Goal: Find specific page/section: Find specific page/section

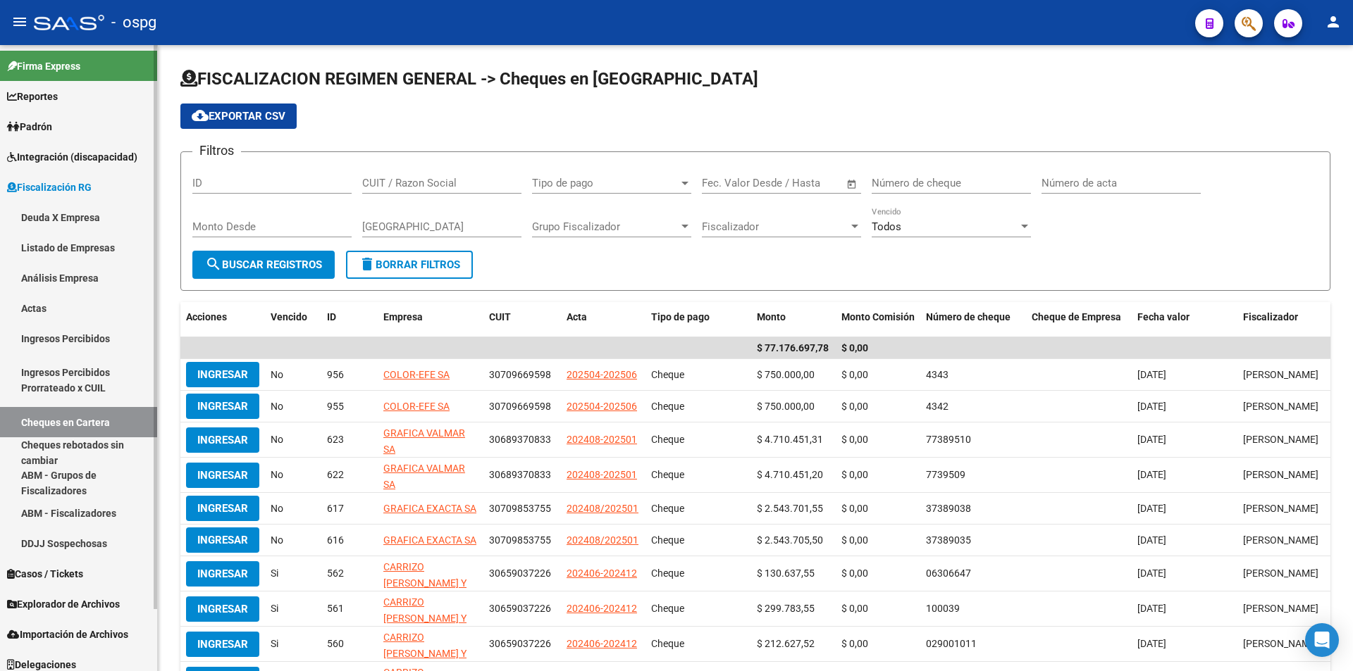
click at [97, 278] on link "Análisis Empresa" at bounding box center [78, 278] width 157 height 30
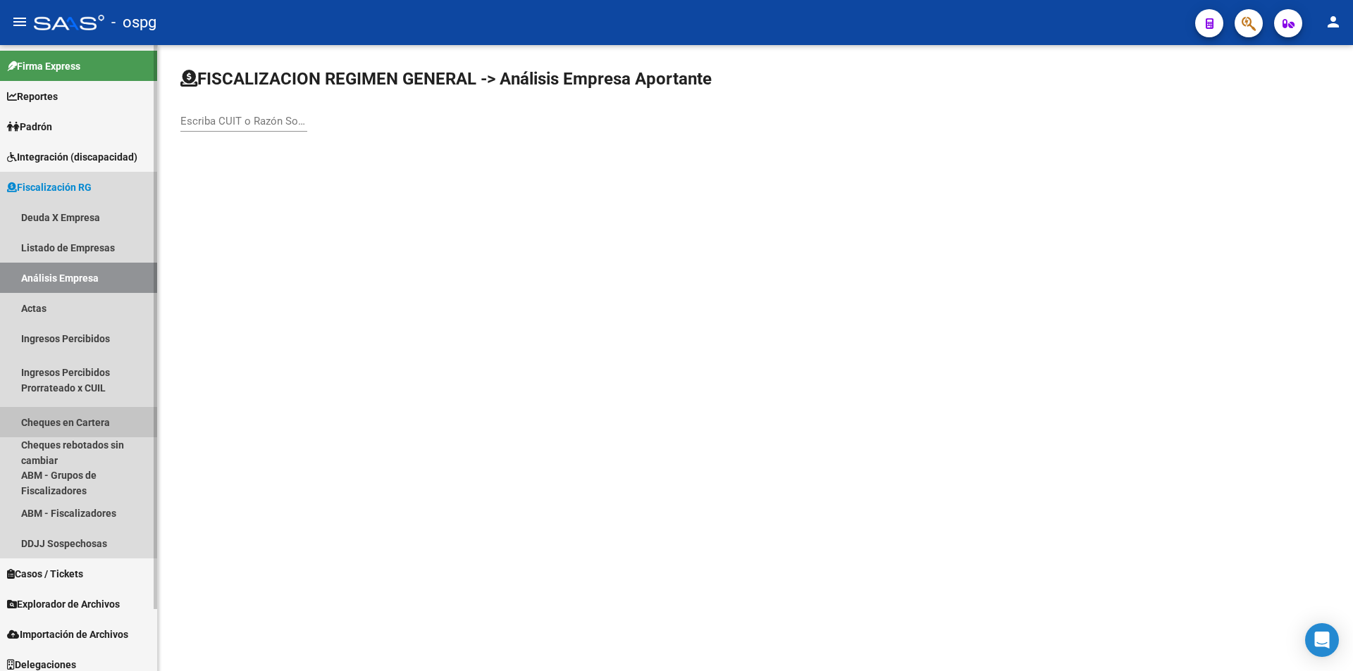
click at [96, 418] on link "Cheques en Cartera" at bounding box center [78, 422] width 157 height 30
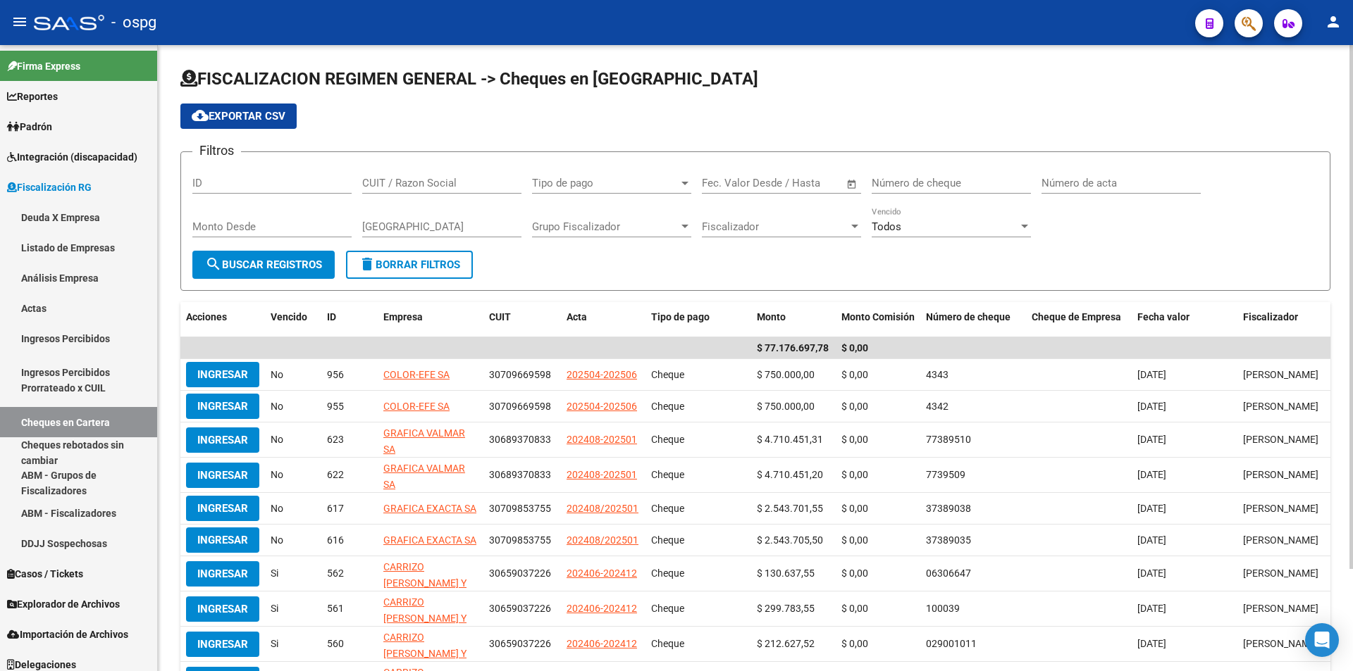
click at [849, 178] on span "Open calendar" at bounding box center [852, 184] width 34 height 34
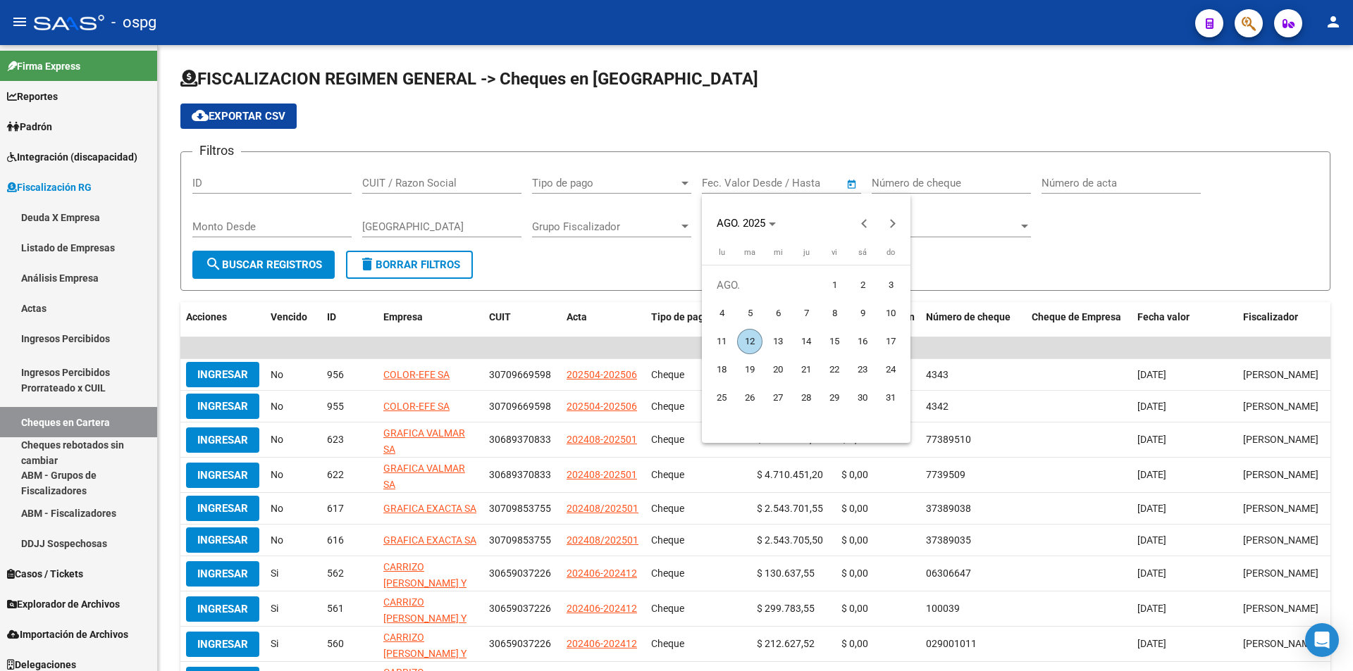
click at [829, 282] on span "1" at bounding box center [834, 285] width 25 height 25
type input "[DATE]"
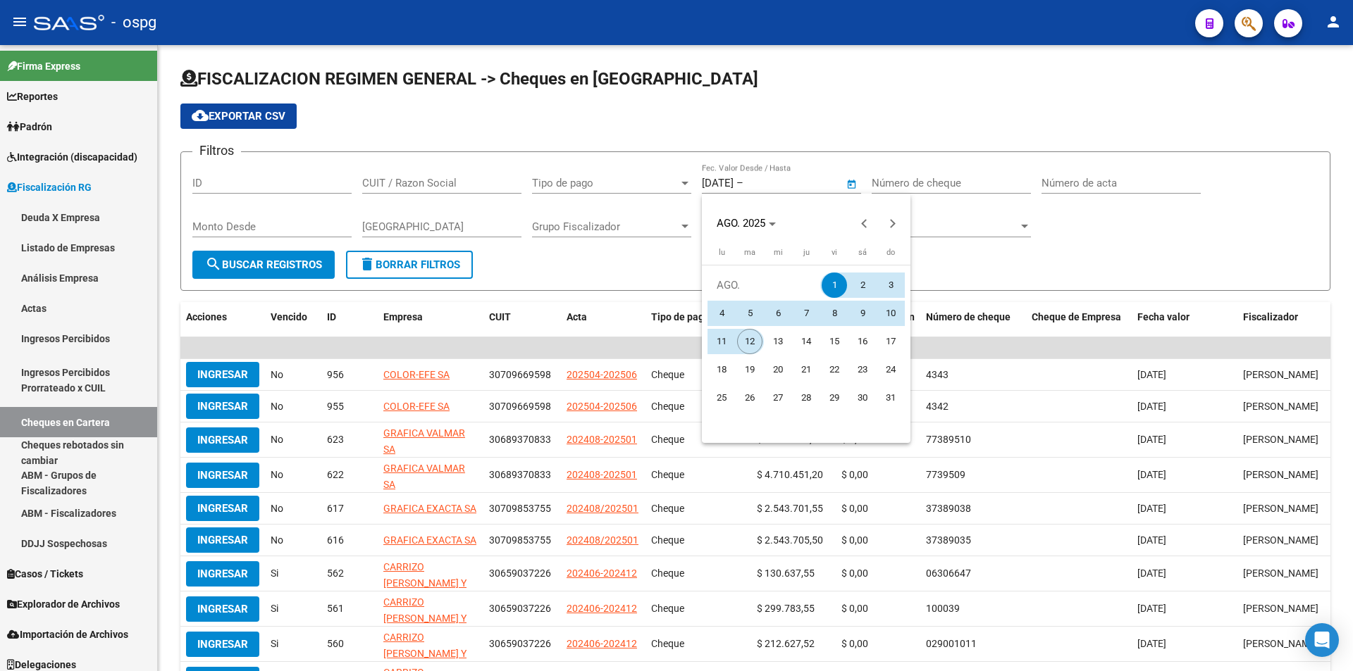
click at [755, 337] on span "12" at bounding box center [749, 341] width 25 height 25
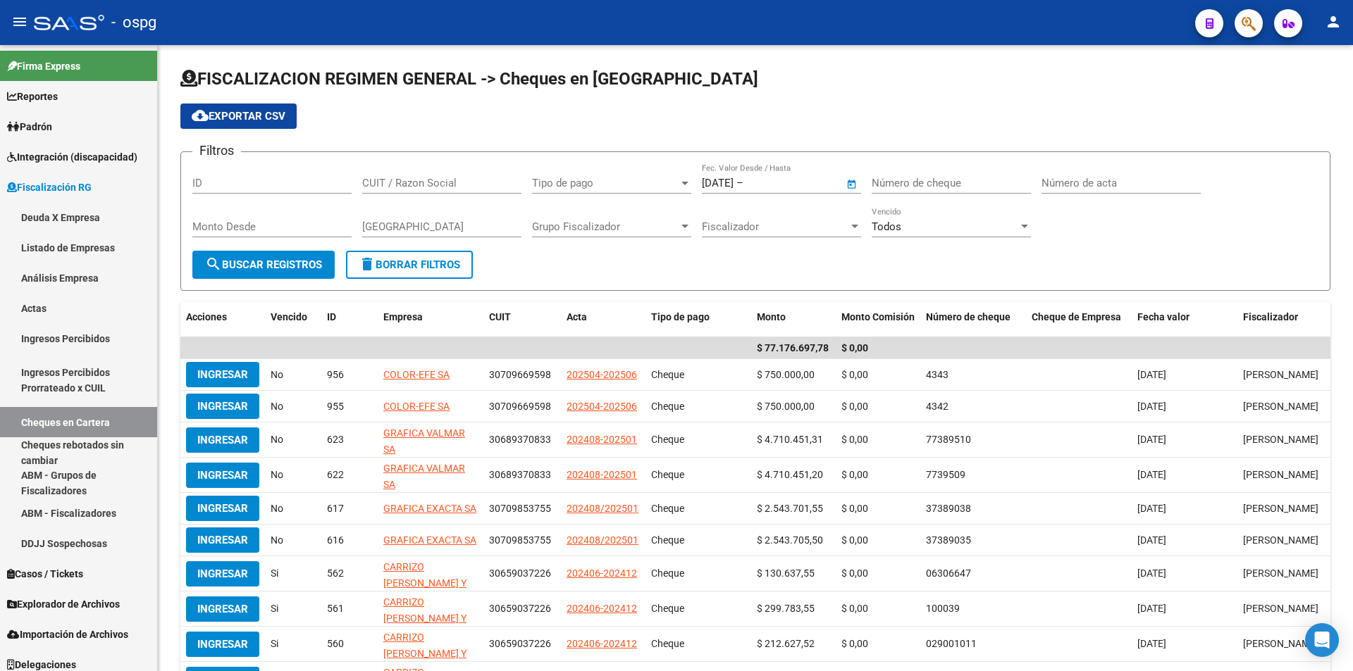
type input "[DATE]"
click at [273, 271] on button "search Buscar Registros" at bounding box center [263, 265] width 142 height 28
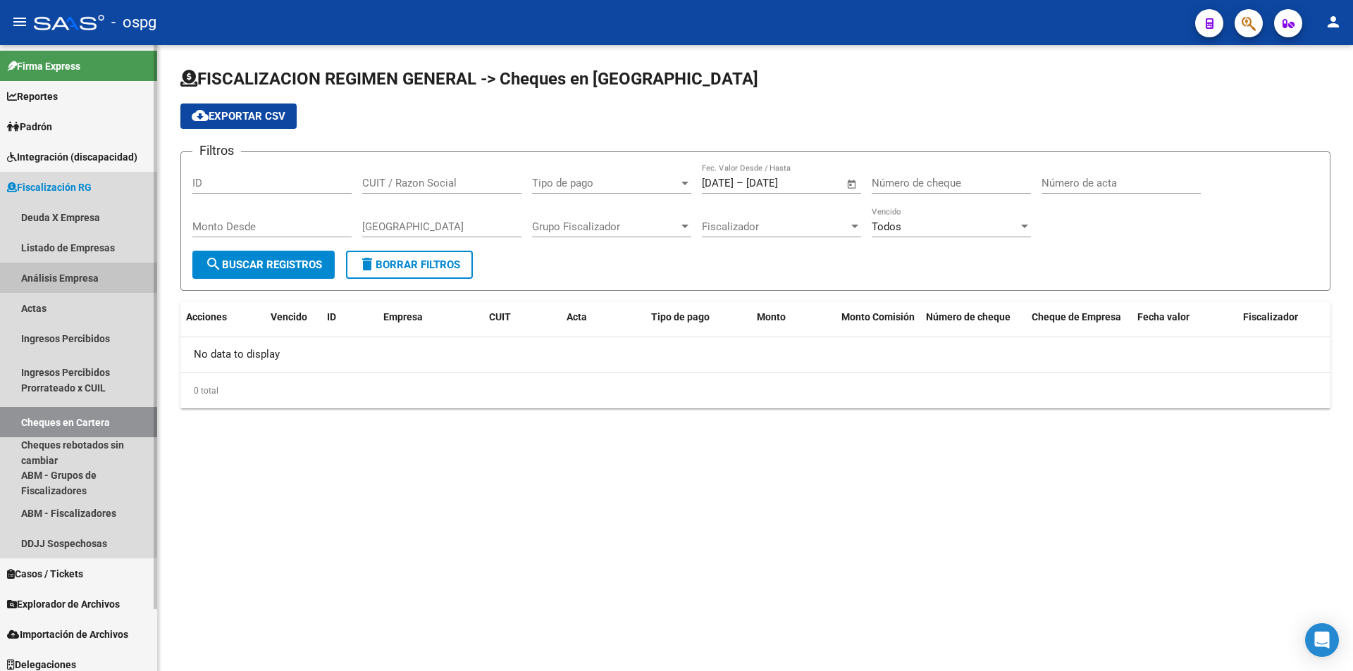
click at [102, 278] on link "Análisis Empresa" at bounding box center [78, 278] width 157 height 30
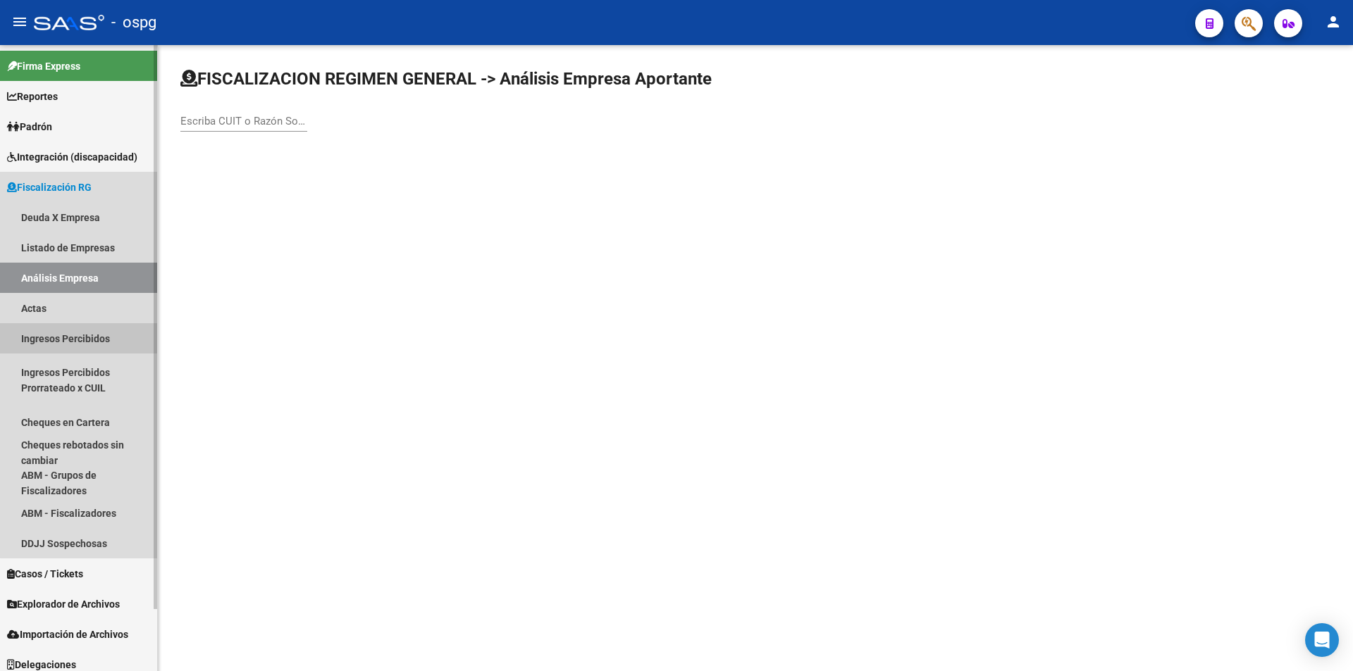
click at [101, 337] on link "Ingresos Percibidos" at bounding box center [78, 338] width 157 height 30
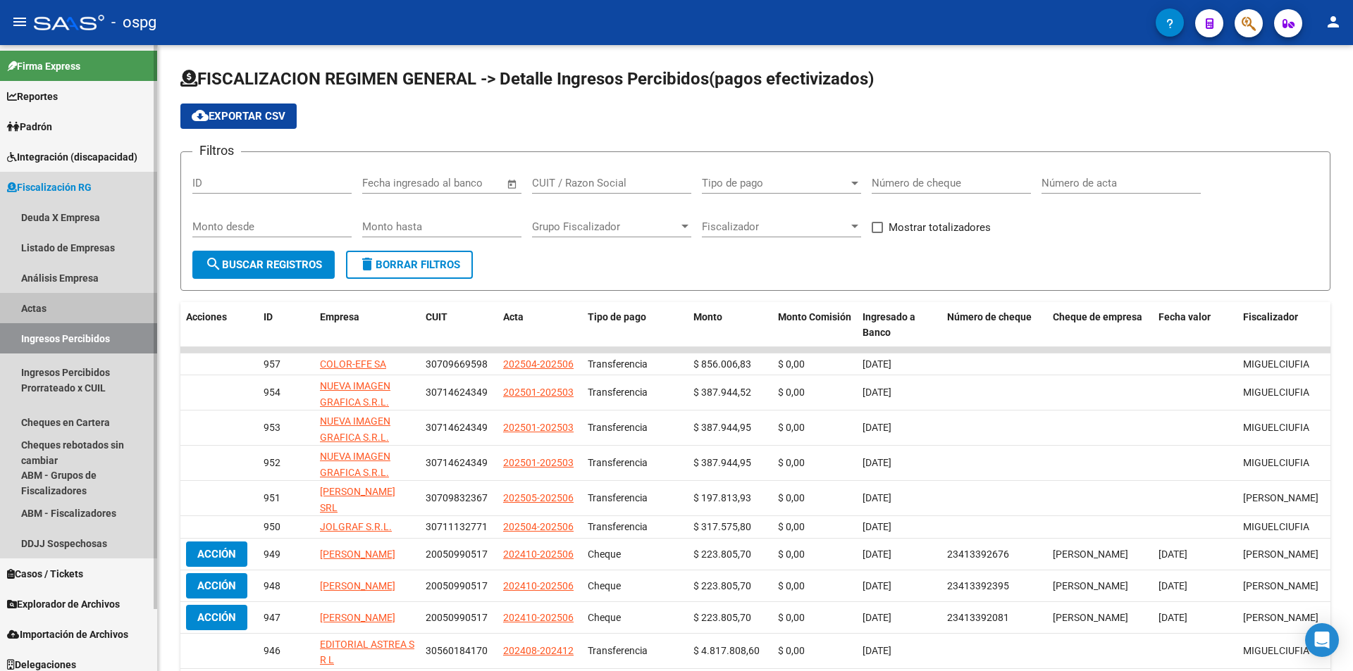
click at [85, 306] on link "Actas" at bounding box center [78, 308] width 157 height 30
